Goal: Task Accomplishment & Management: Use online tool/utility

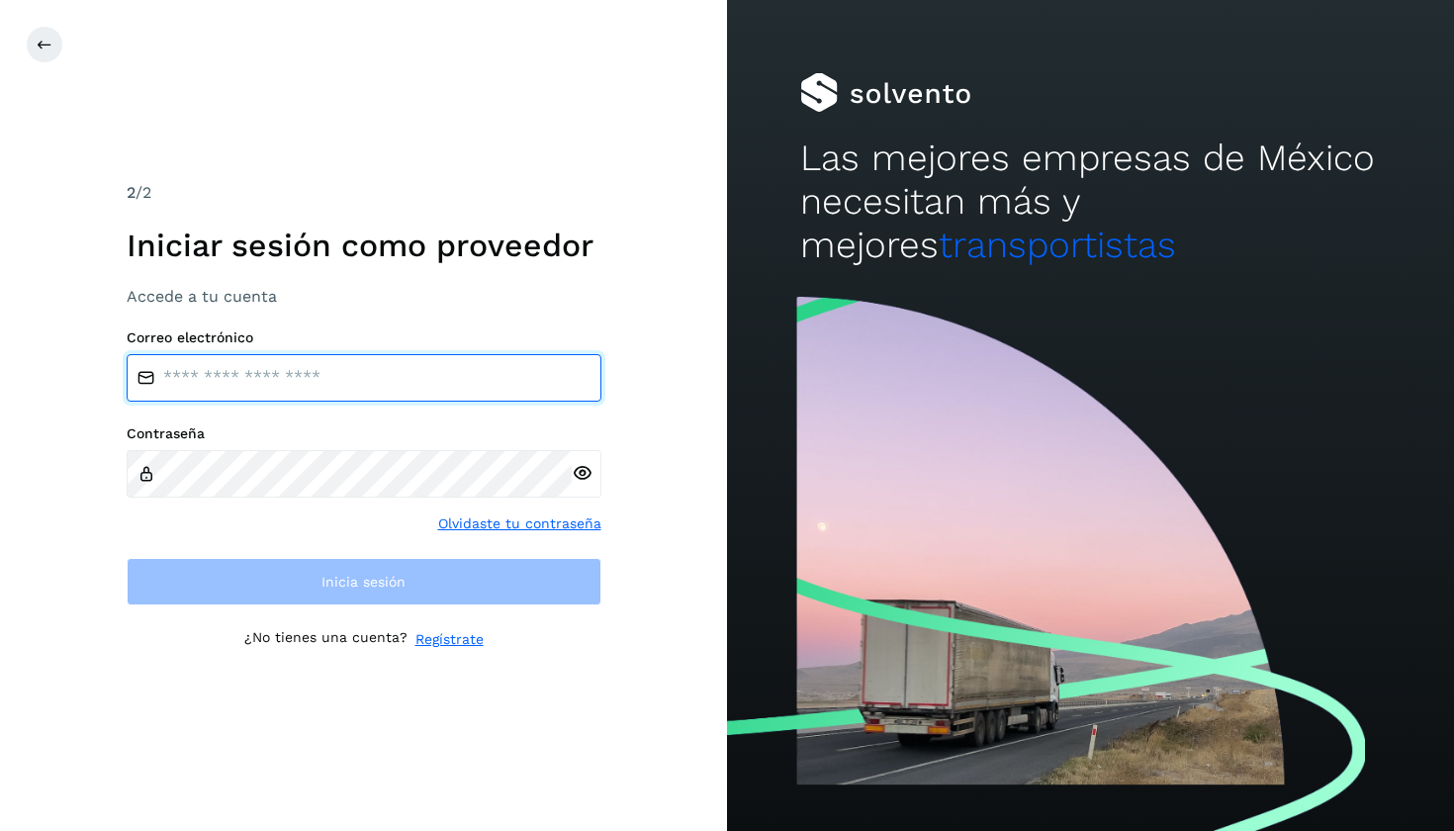
type input "**********"
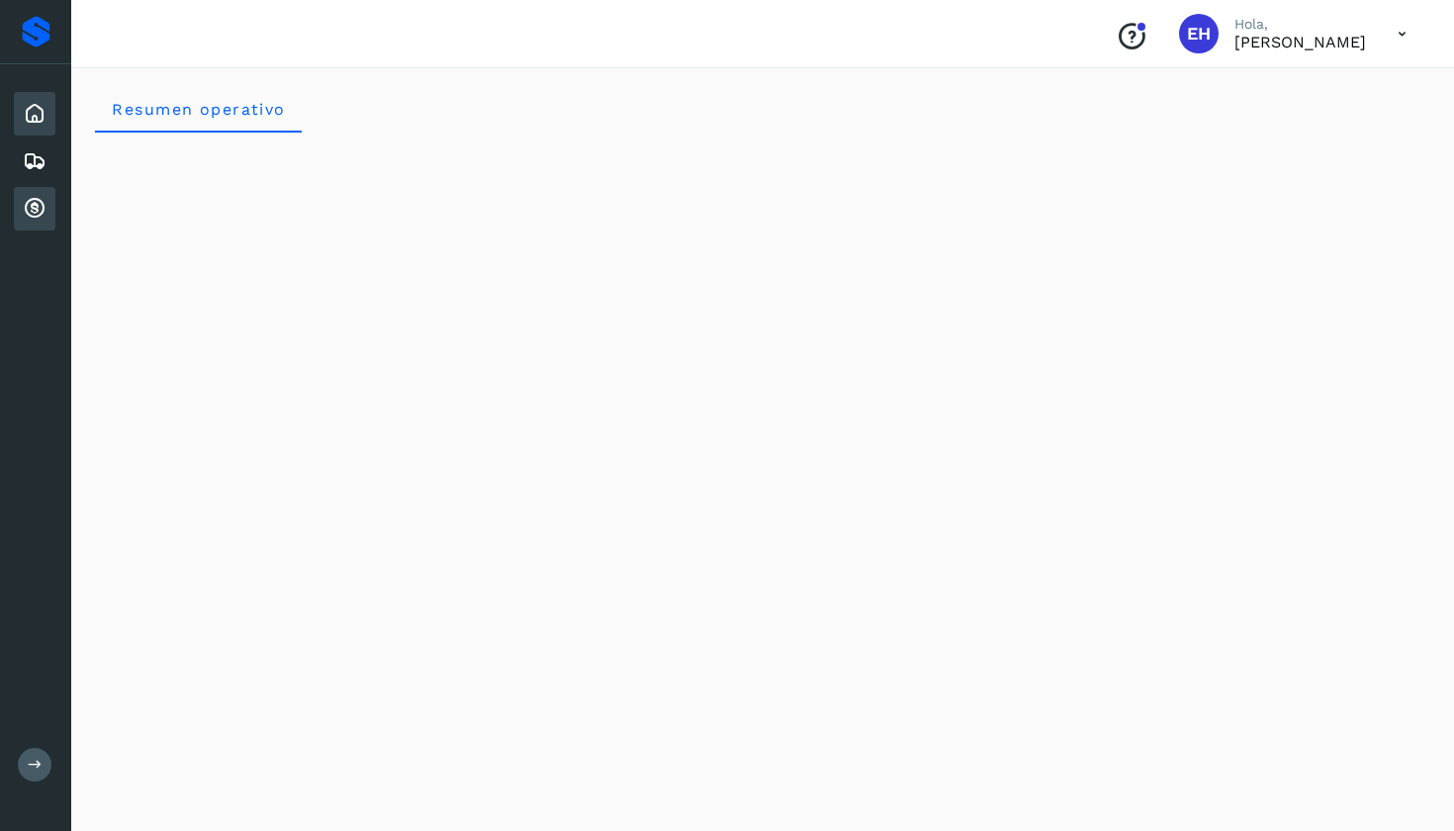
click at [45, 205] on icon at bounding box center [35, 209] width 24 height 24
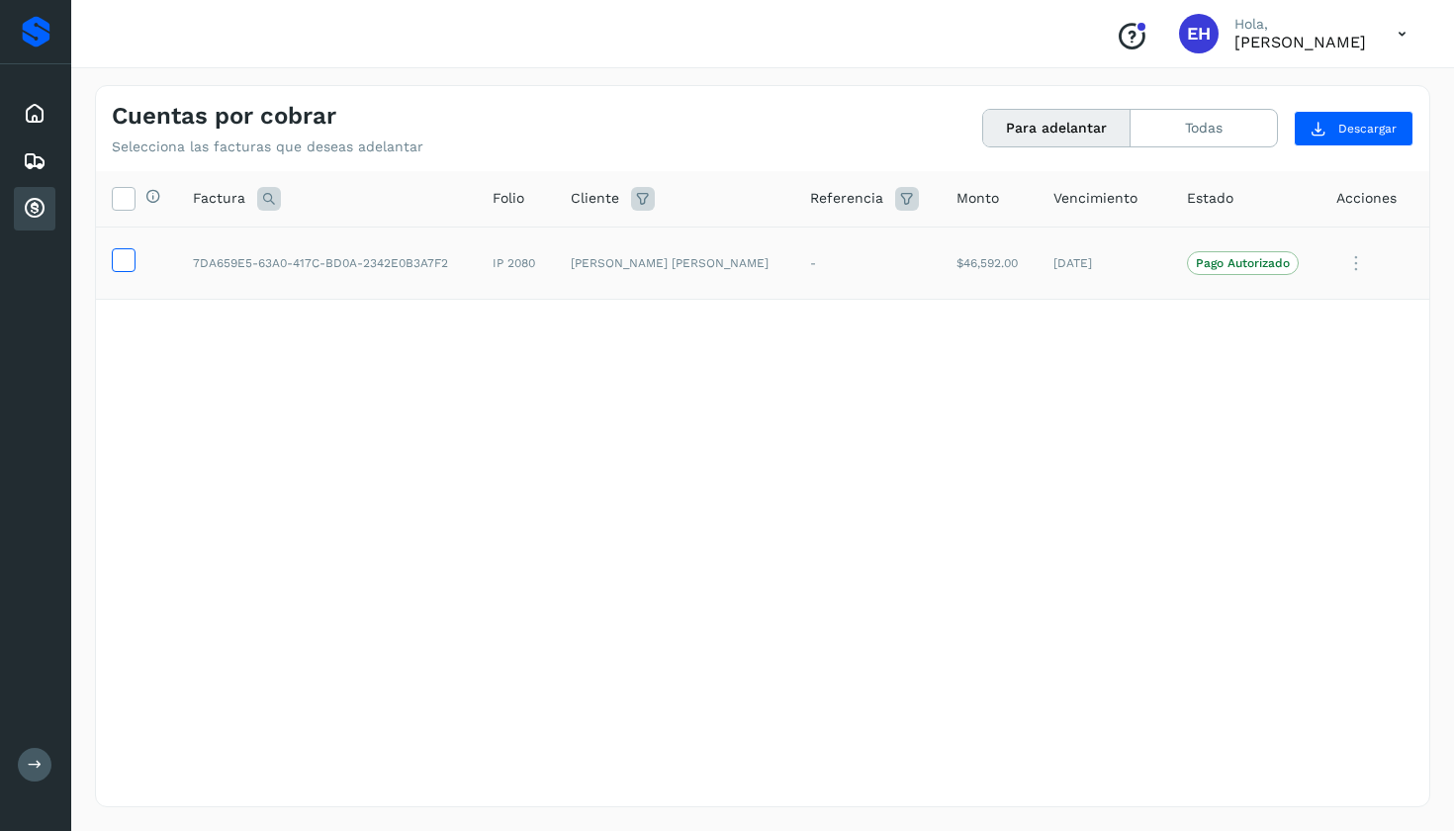
click at [121, 252] on icon at bounding box center [123, 258] width 21 height 21
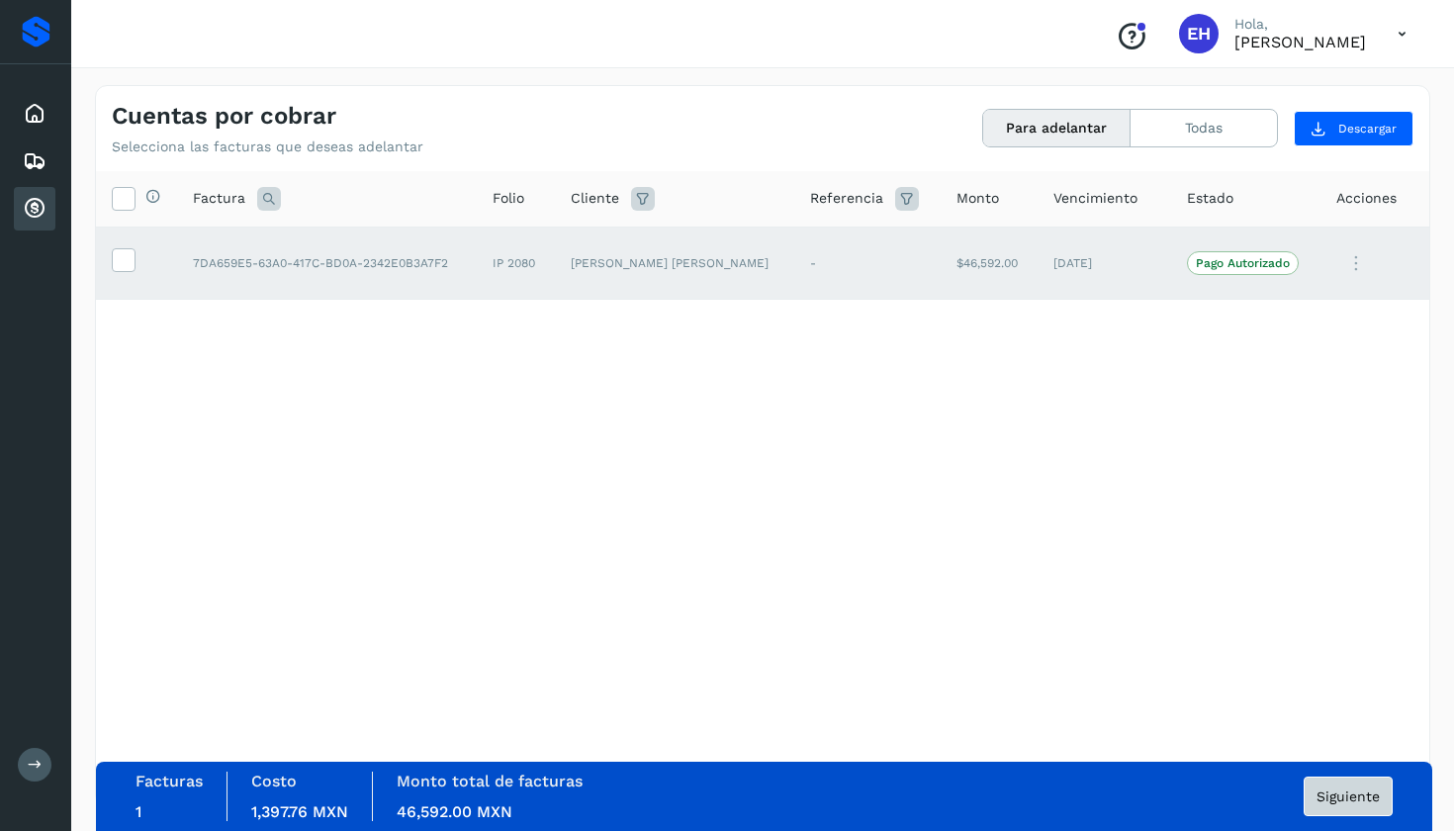
click at [1346, 805] on button "Siguiente" at bounding box center [1347, 796] width 89 height 40
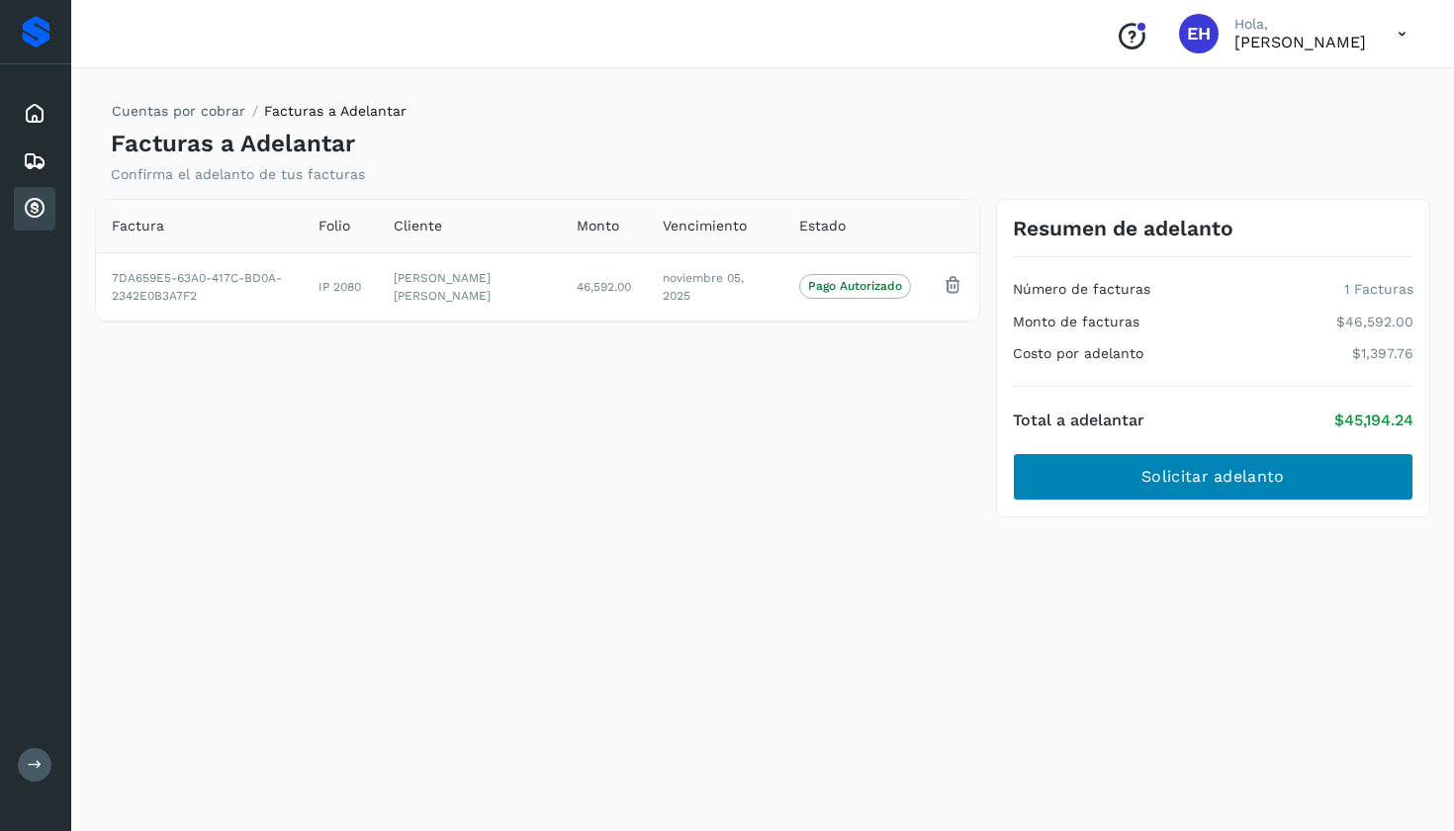
click at [1272, 475] on span "Solicitar adelanto" at bounding box center [1212, 477] width 142 height 22
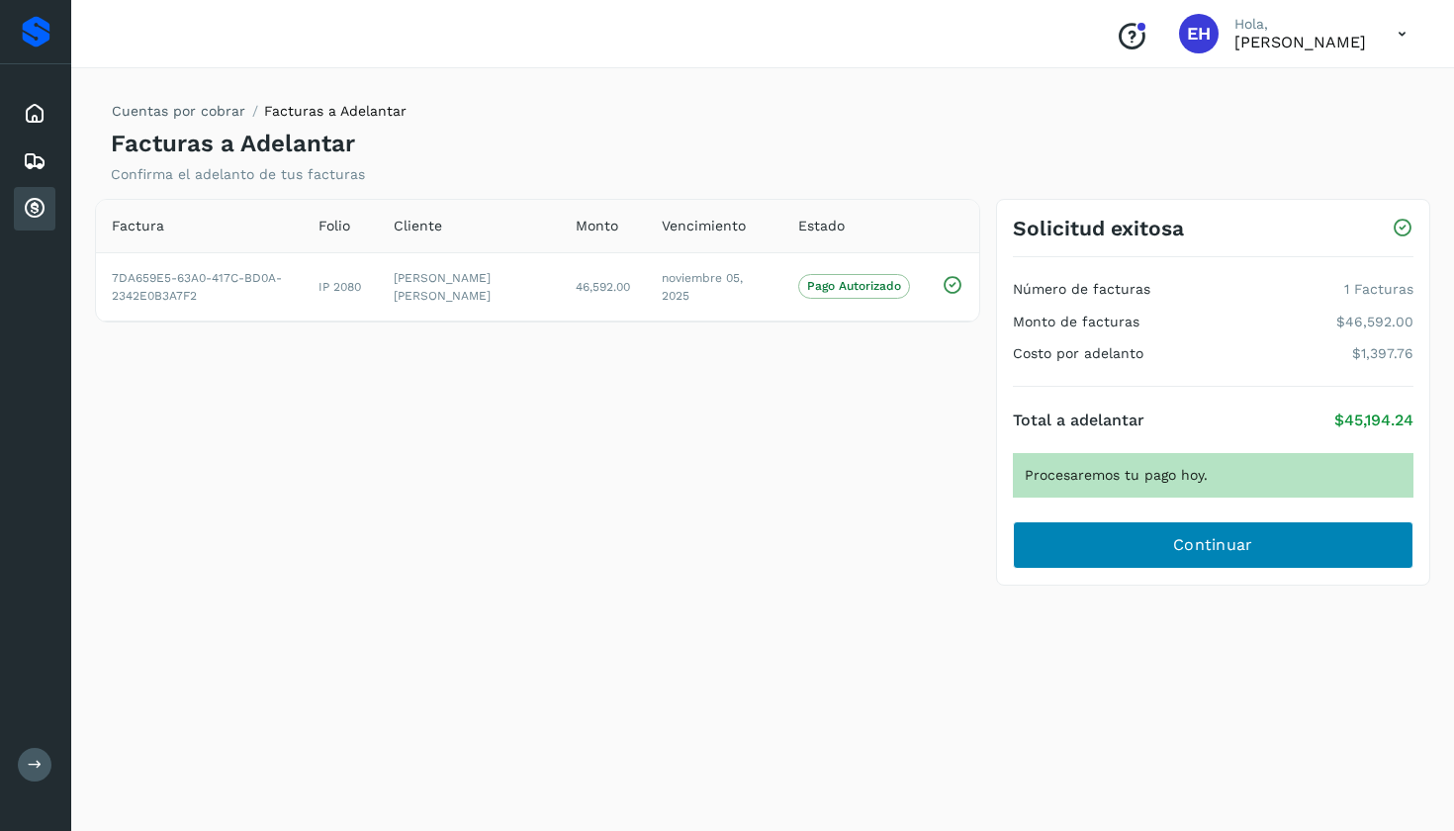
click at [1170, 548] on button "Continuar" at bounding box center [1213, 544] width 401 height 47
